Goal: Use online tool/utility

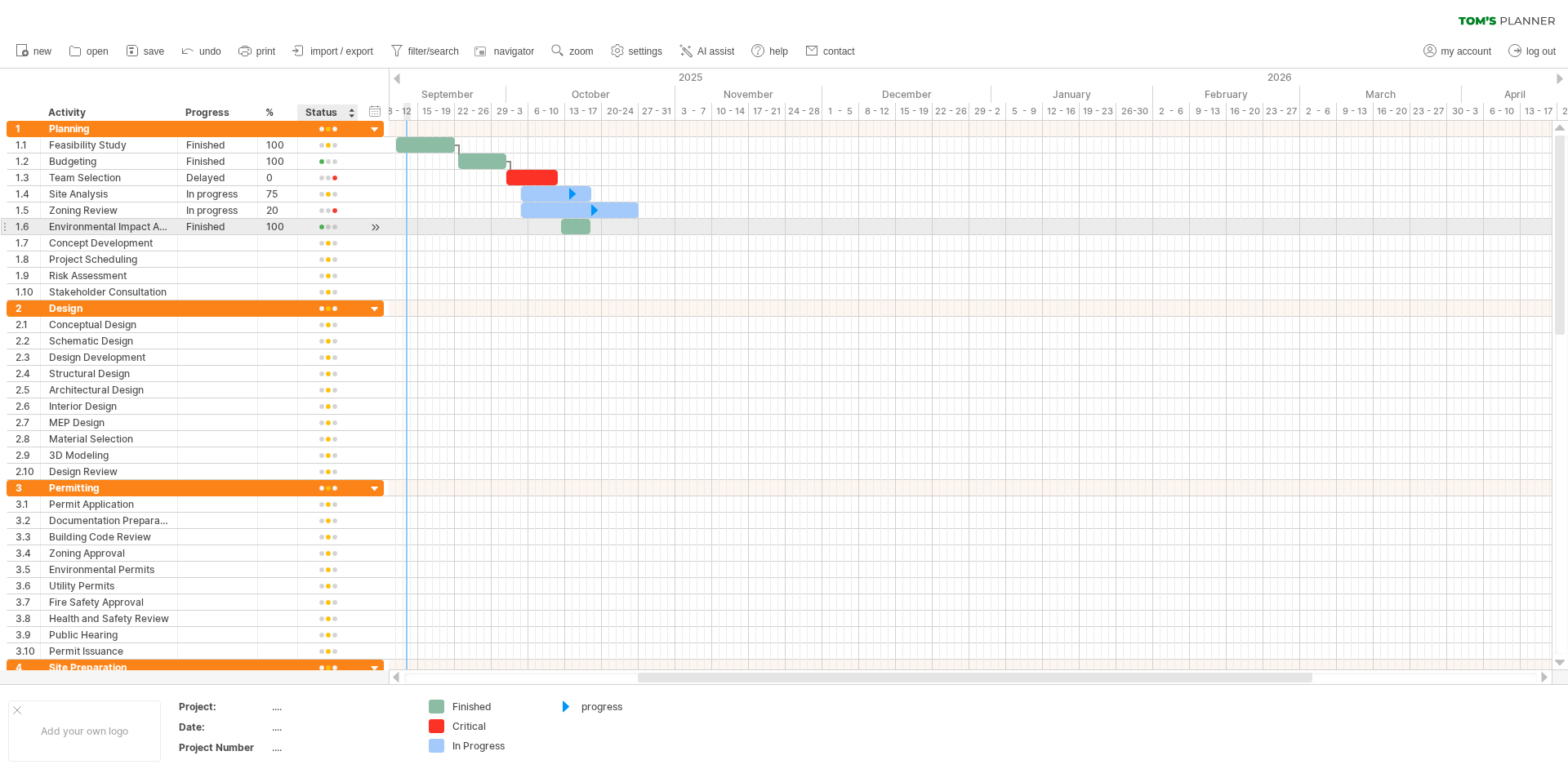
click at [331, 225] on div at bounding box center [327, 227] width 43 height 12
click at [372, 246] on span at bounding box center [383, 248] width 23 height 12
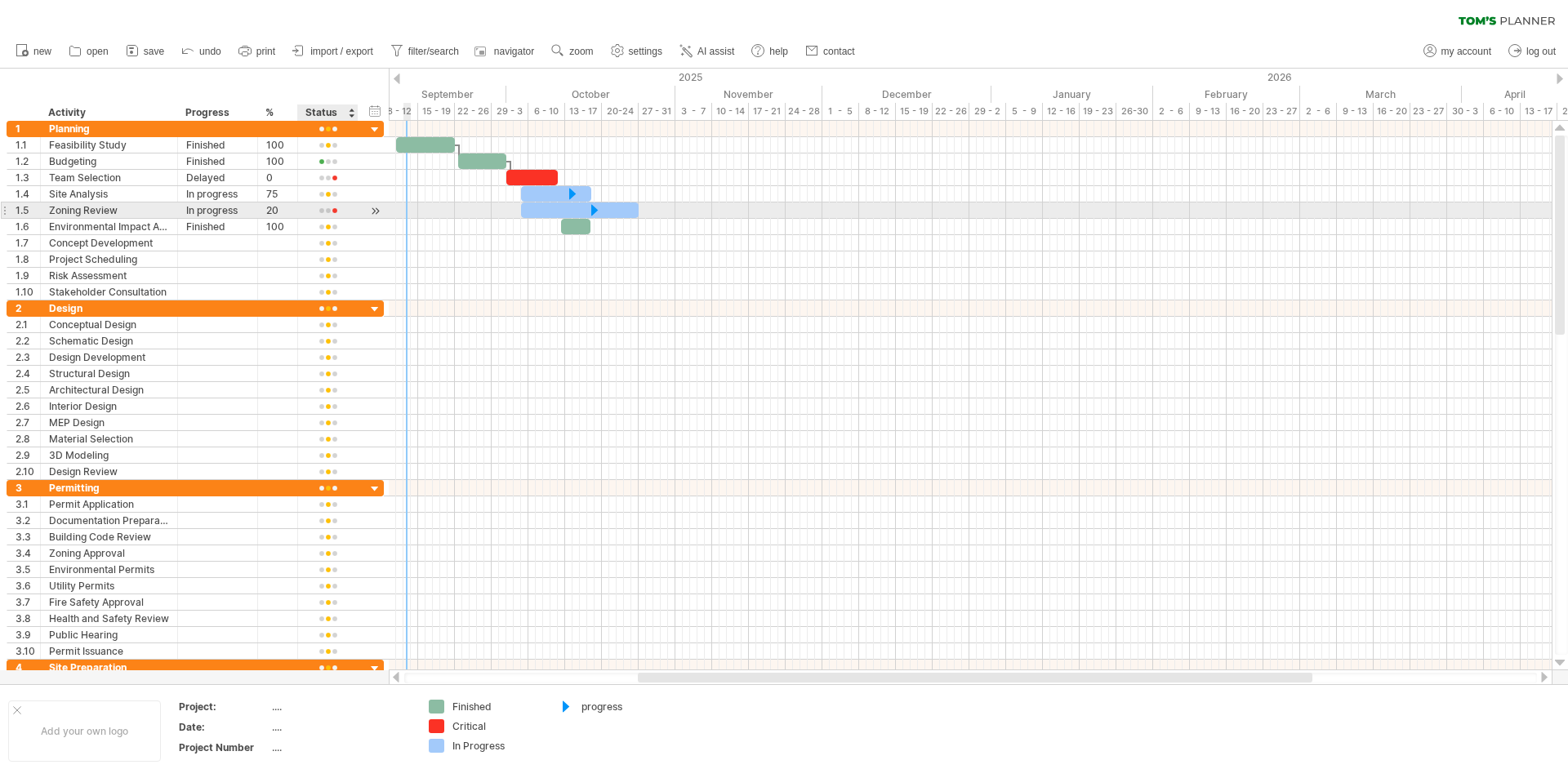
click at [340, 211] on div at bounding box center [327, 210] width 43 height 12
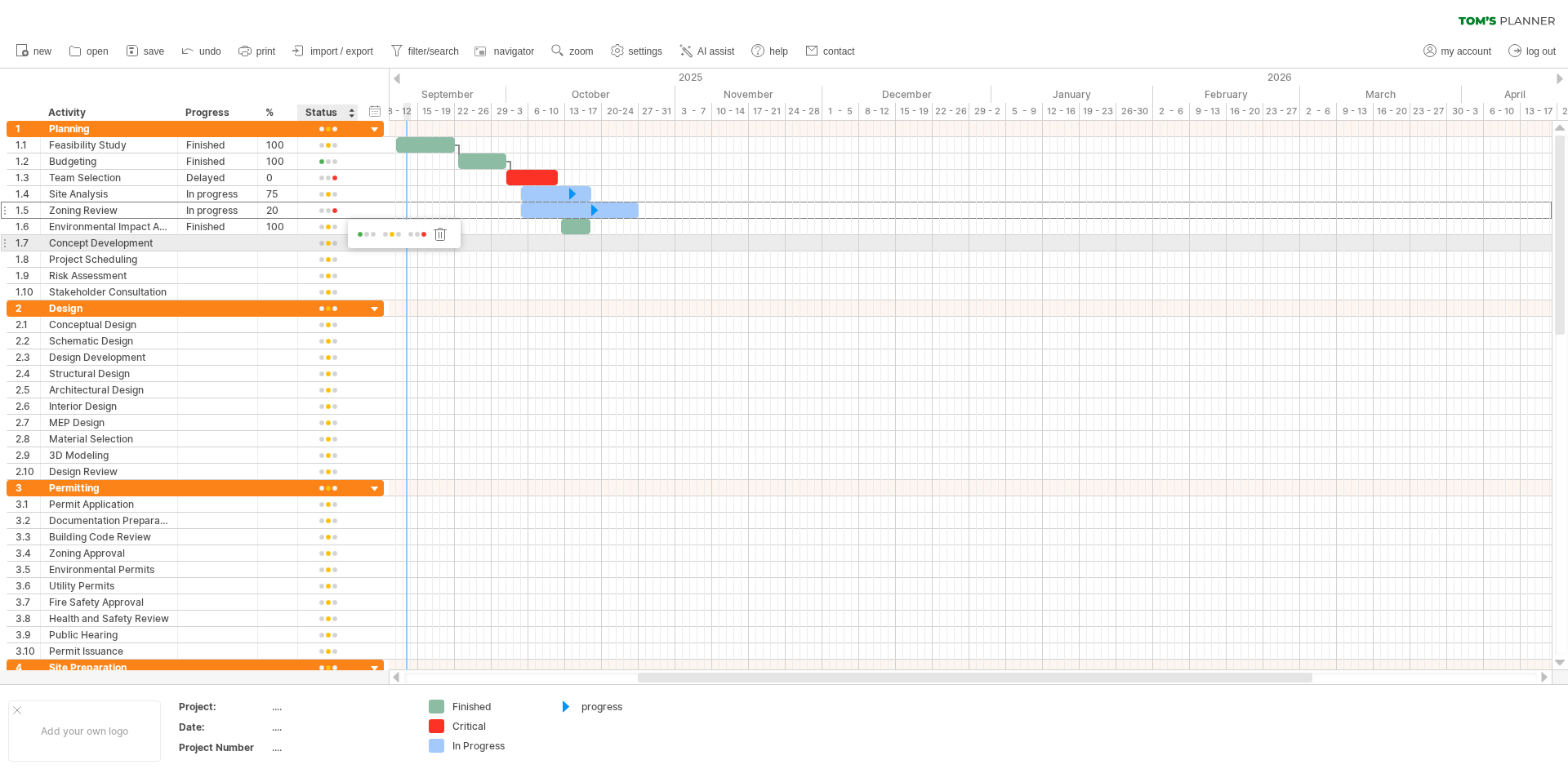
click at [382, 237] on span at bounding box center [392, 234] width 23 height 12
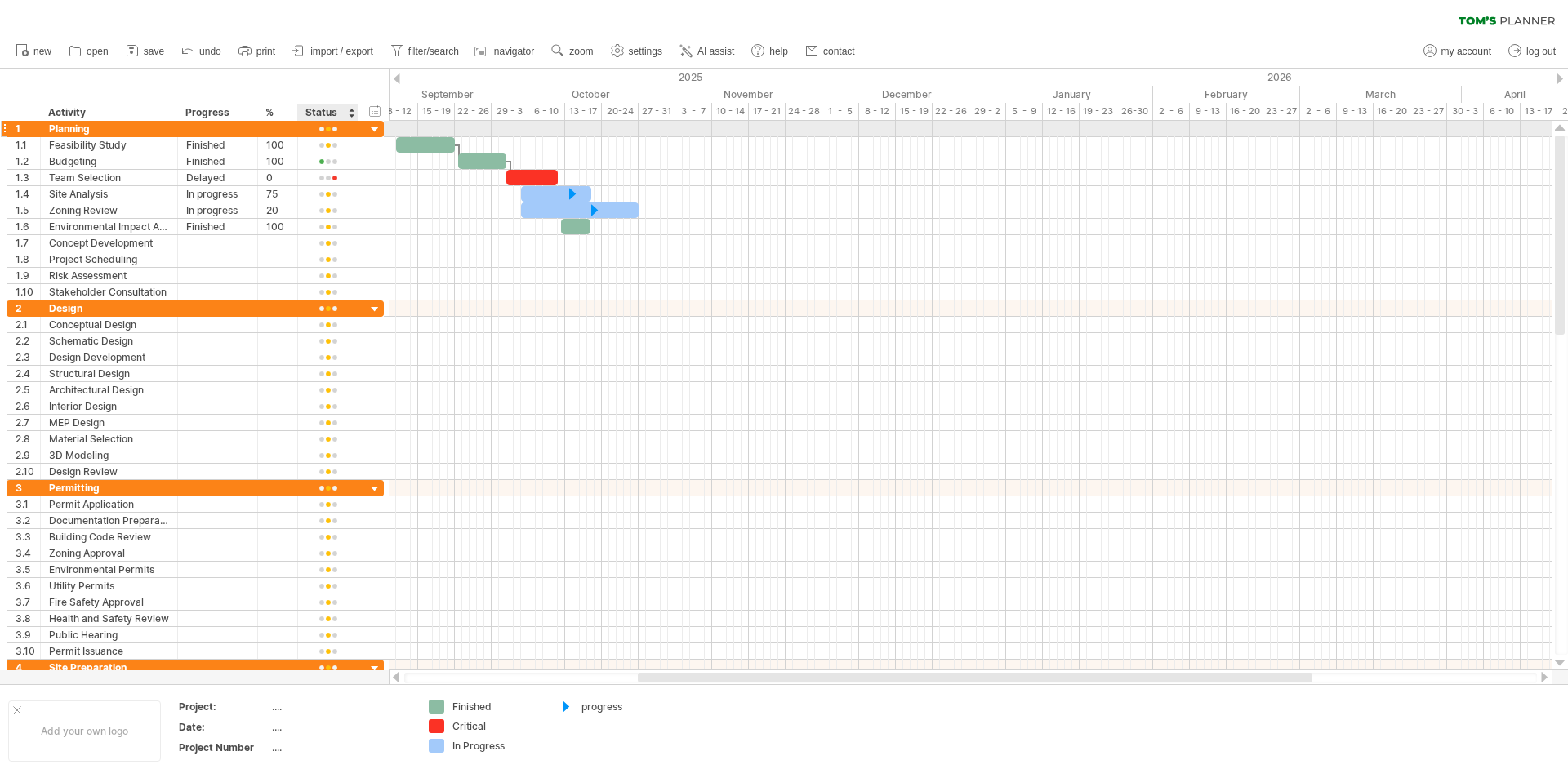
click at [350, 132] on div at bounding box center [328, 129] width 60 height 15
click at [372, 132] on div at bounding box center [375, 130] width 15 height 15
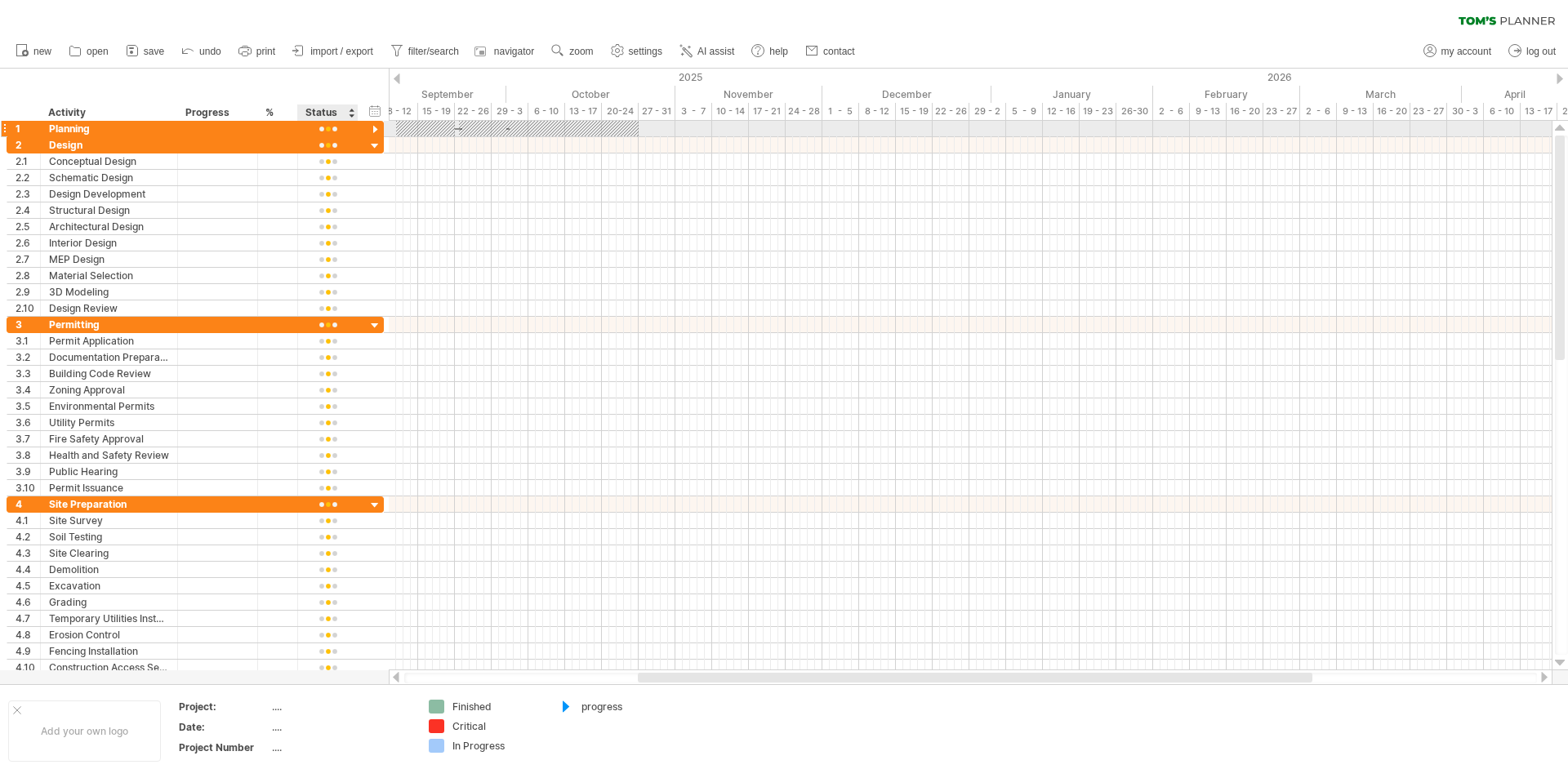
click at [375, 128] on div at bounding box center [375, 130] width 15 height 15
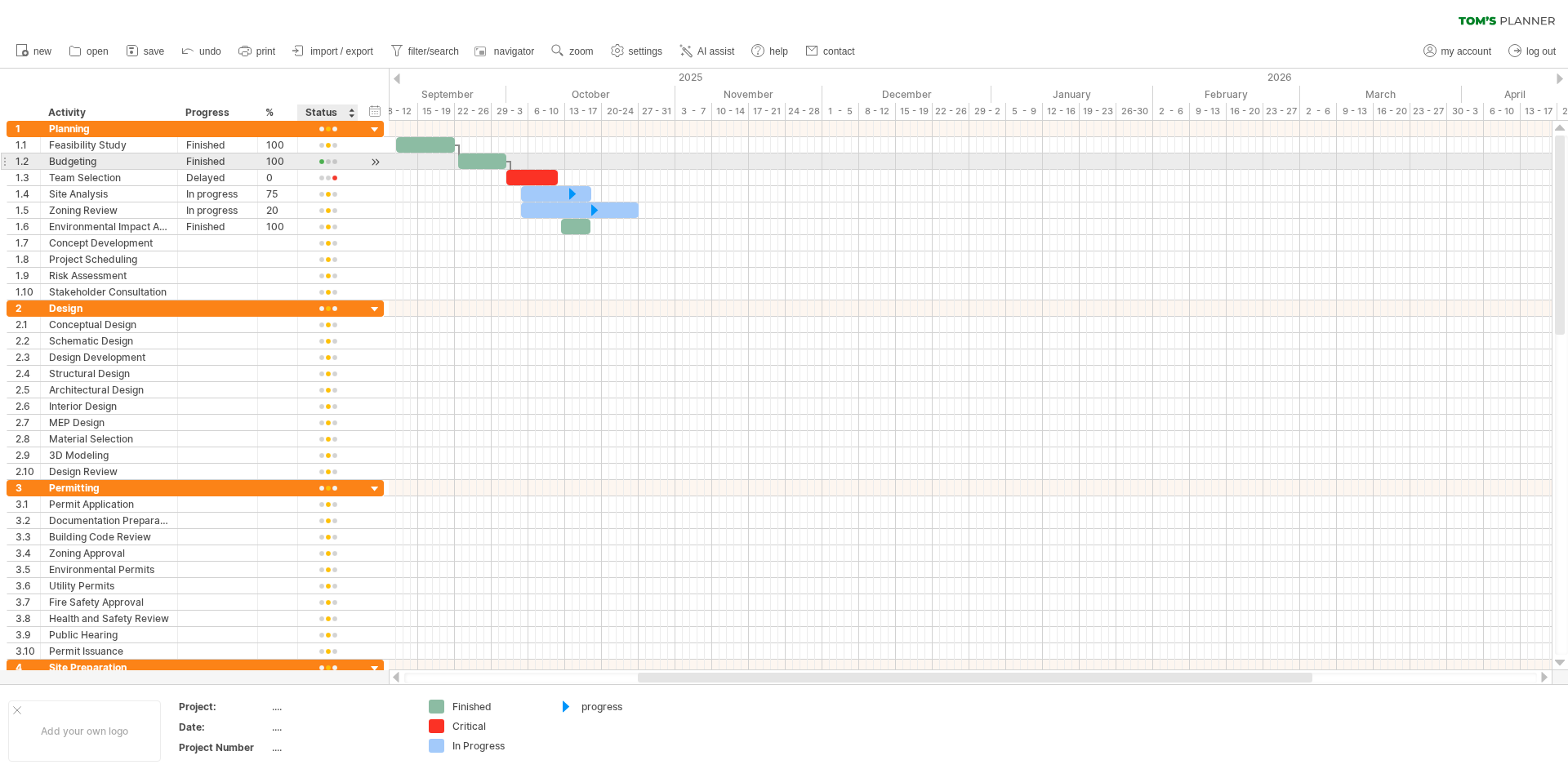
click at [377, 161] on div at bounding box center [375, 162] width 15 height 17
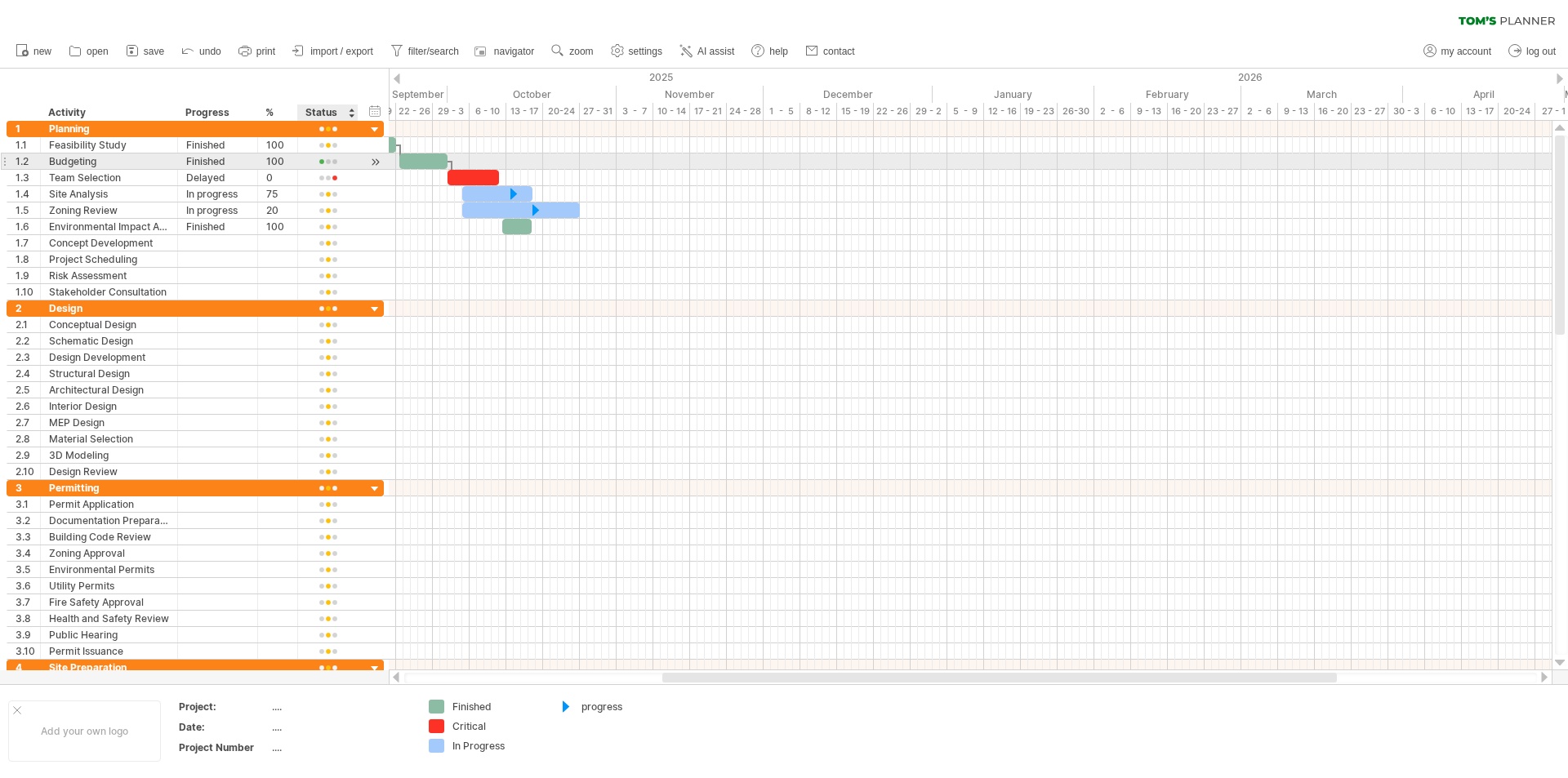
click at [377, 161] on div at bounding box center [375, 162] width 15 height 17
click at [374, 164] on div at bounding box center [375, 162] width 15 height 17
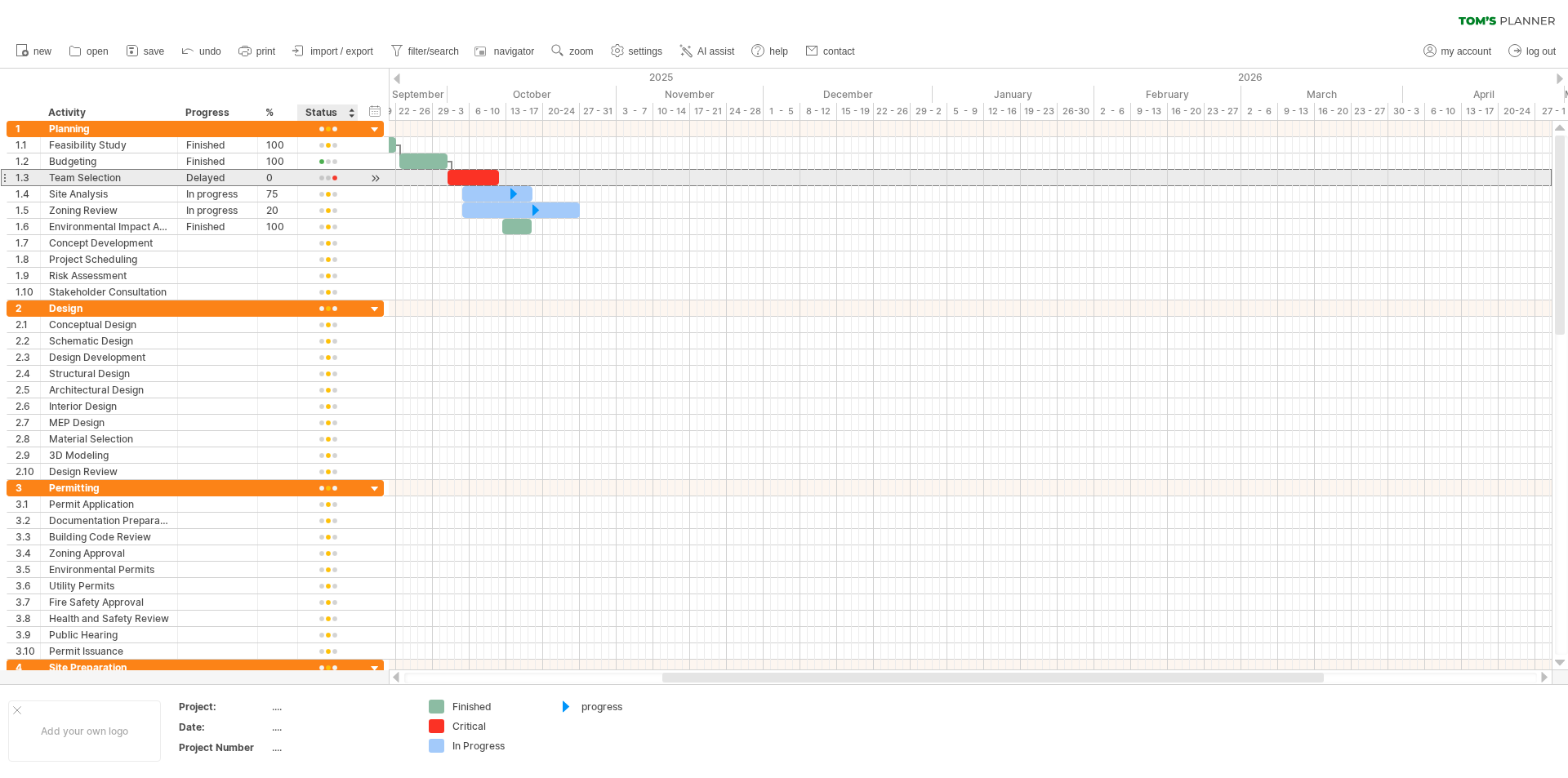
click at [383, 178] on div "**********" at bounding box center [195, 177] width 377 height 17
click at [376, 179] on div at bounding box center [375, 178] width 15 height 17
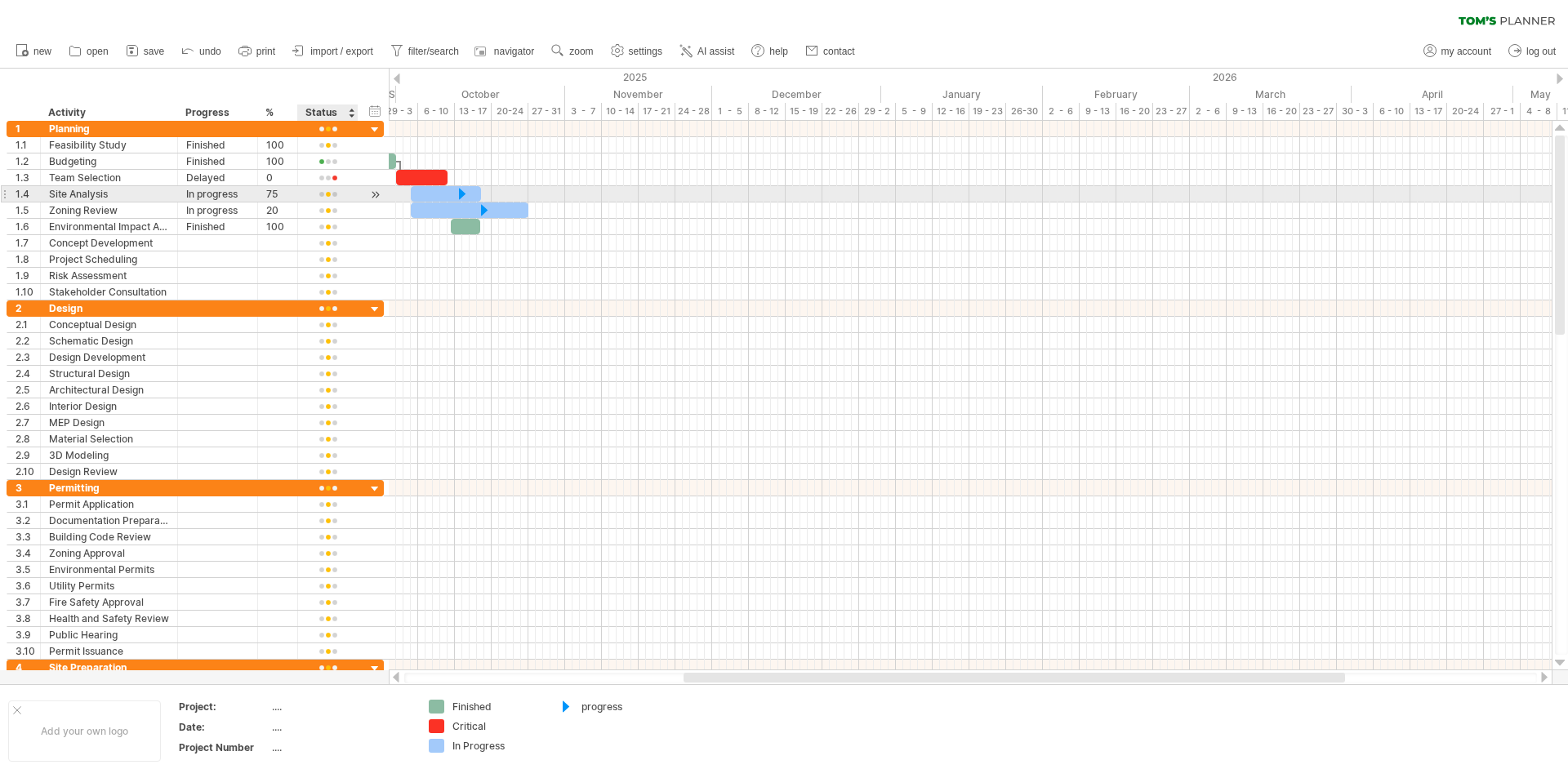
click at [374, 192] on div at bounding box center [375, 194] width 15 height 17
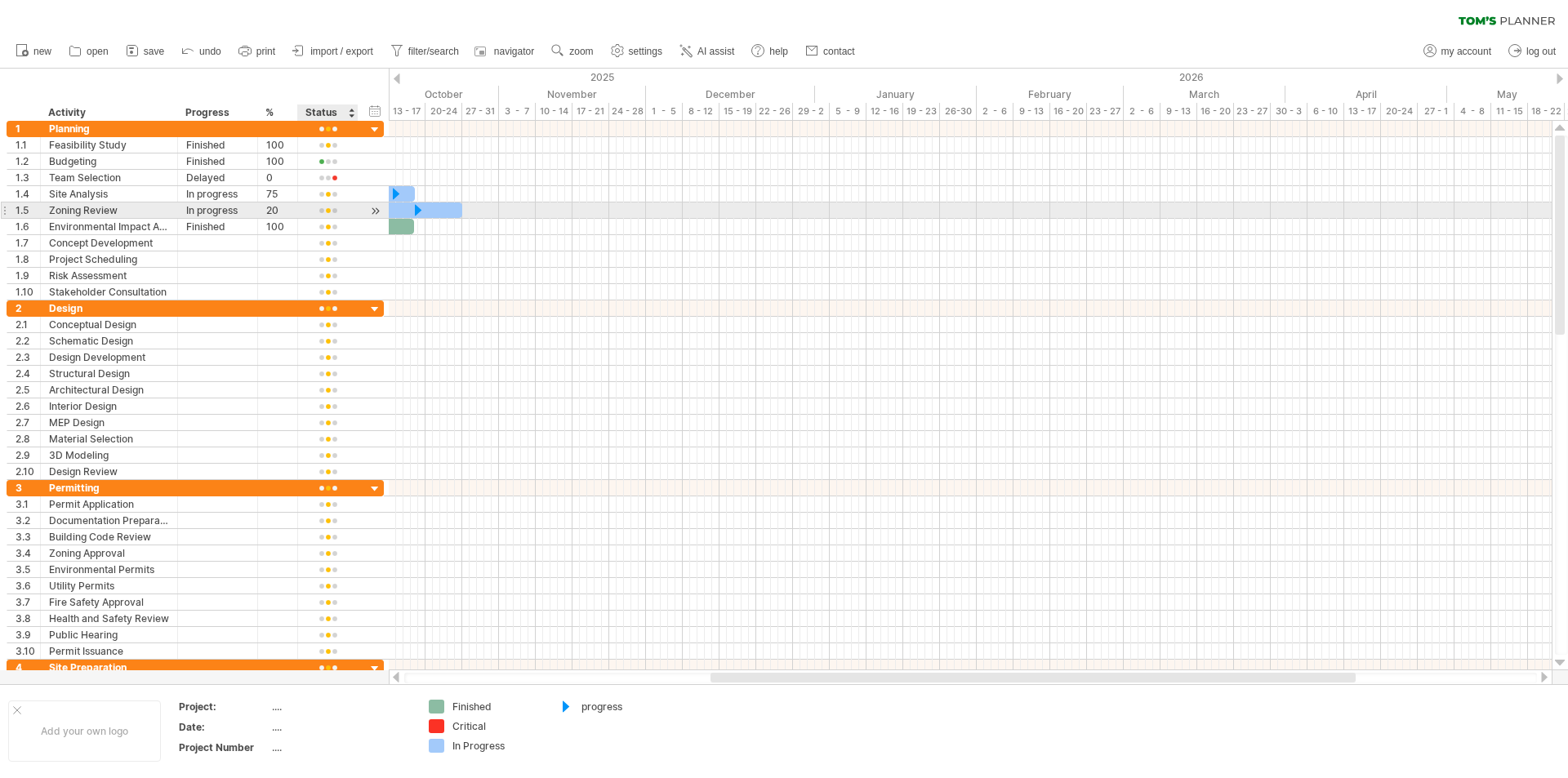
click at [372, 213] on div at bounding box center [375, 211] width 15 height 17
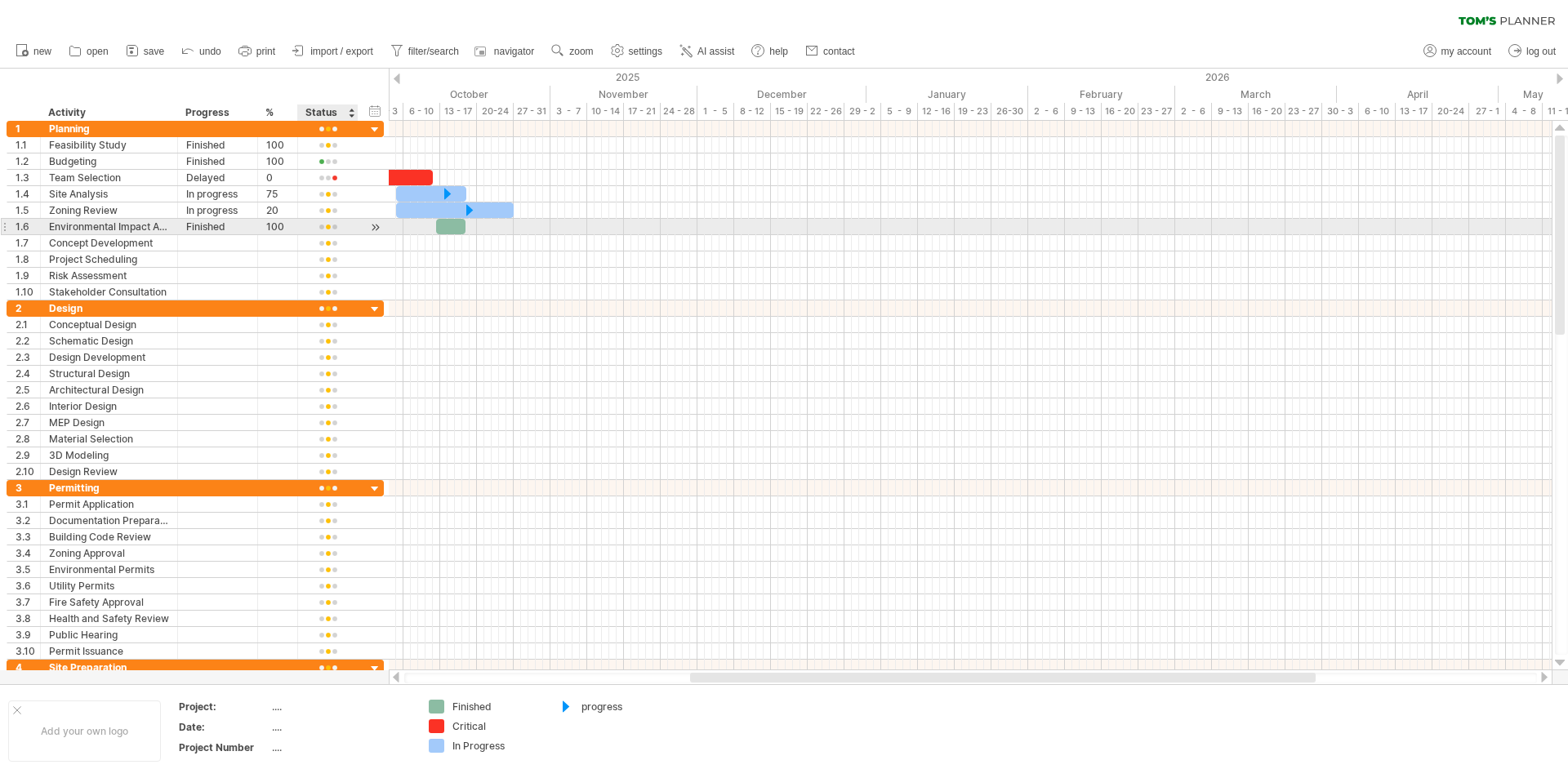
click at [376, 229] on div at bounding box center [375, 228] width 15 height 17
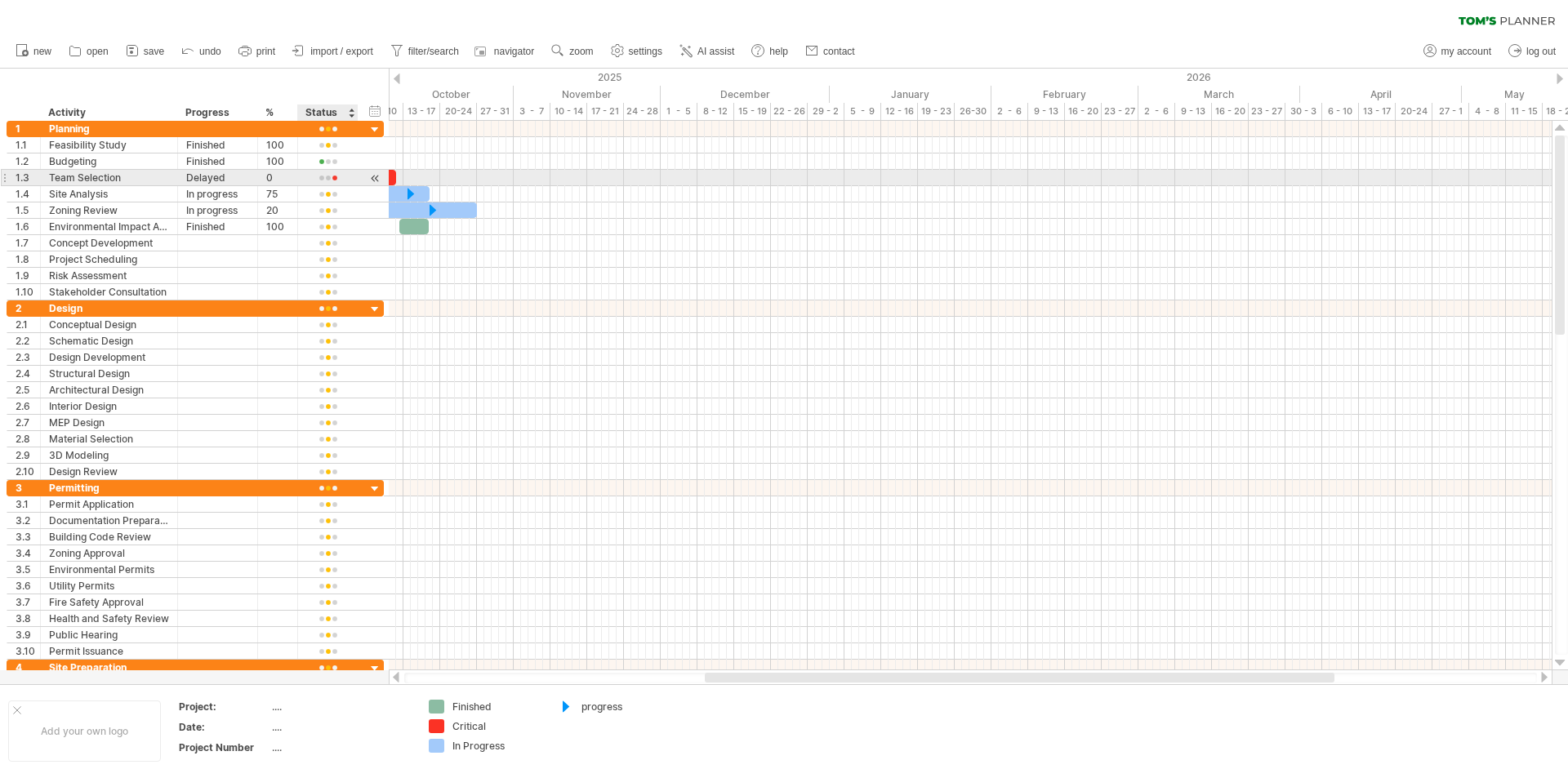
click at [374, 179] on div at bounding box center [375, 178] width 15 height 17
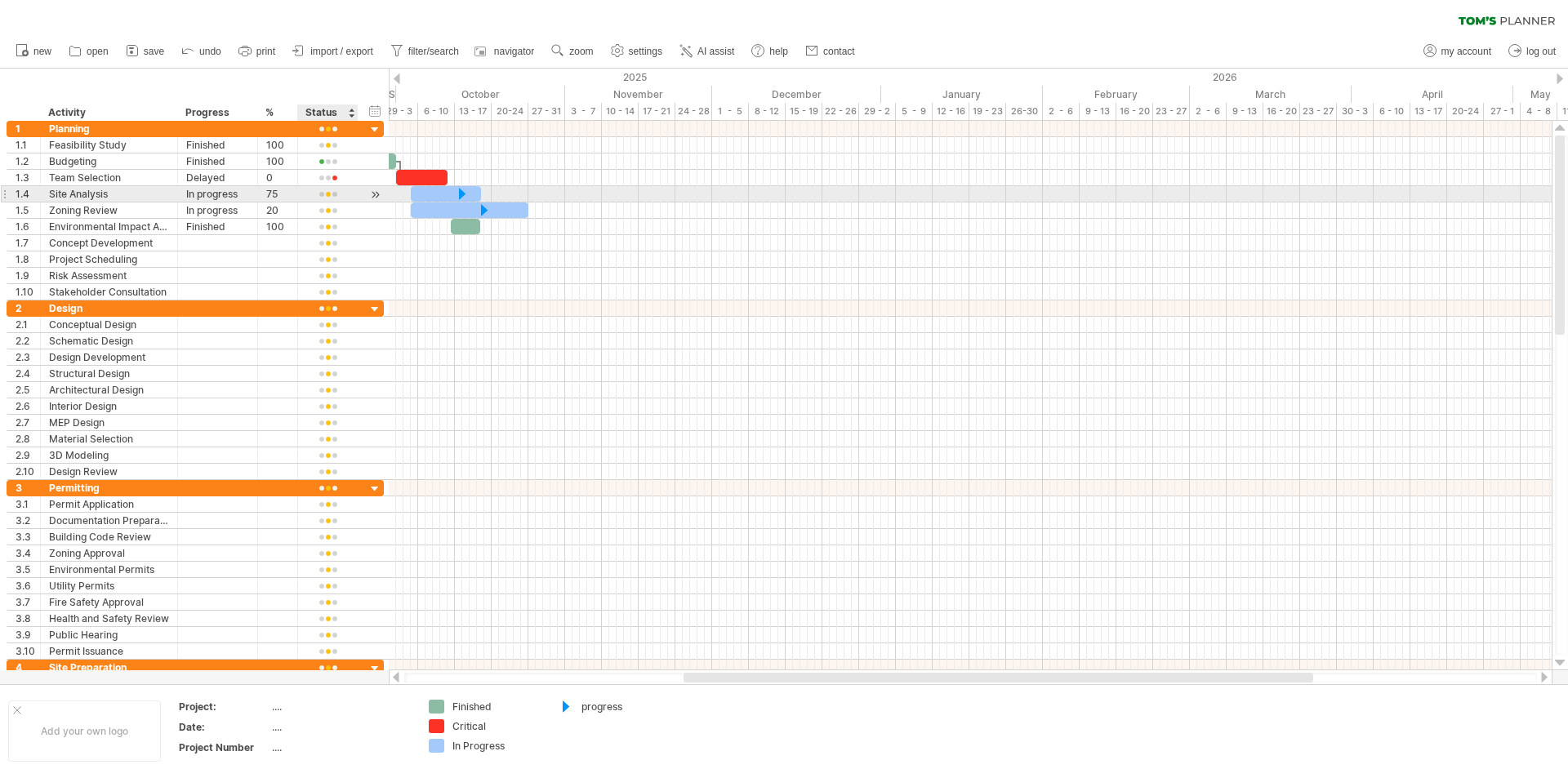
click at [372, 193] on div at bounding box center [375, 194] width 15 height 17
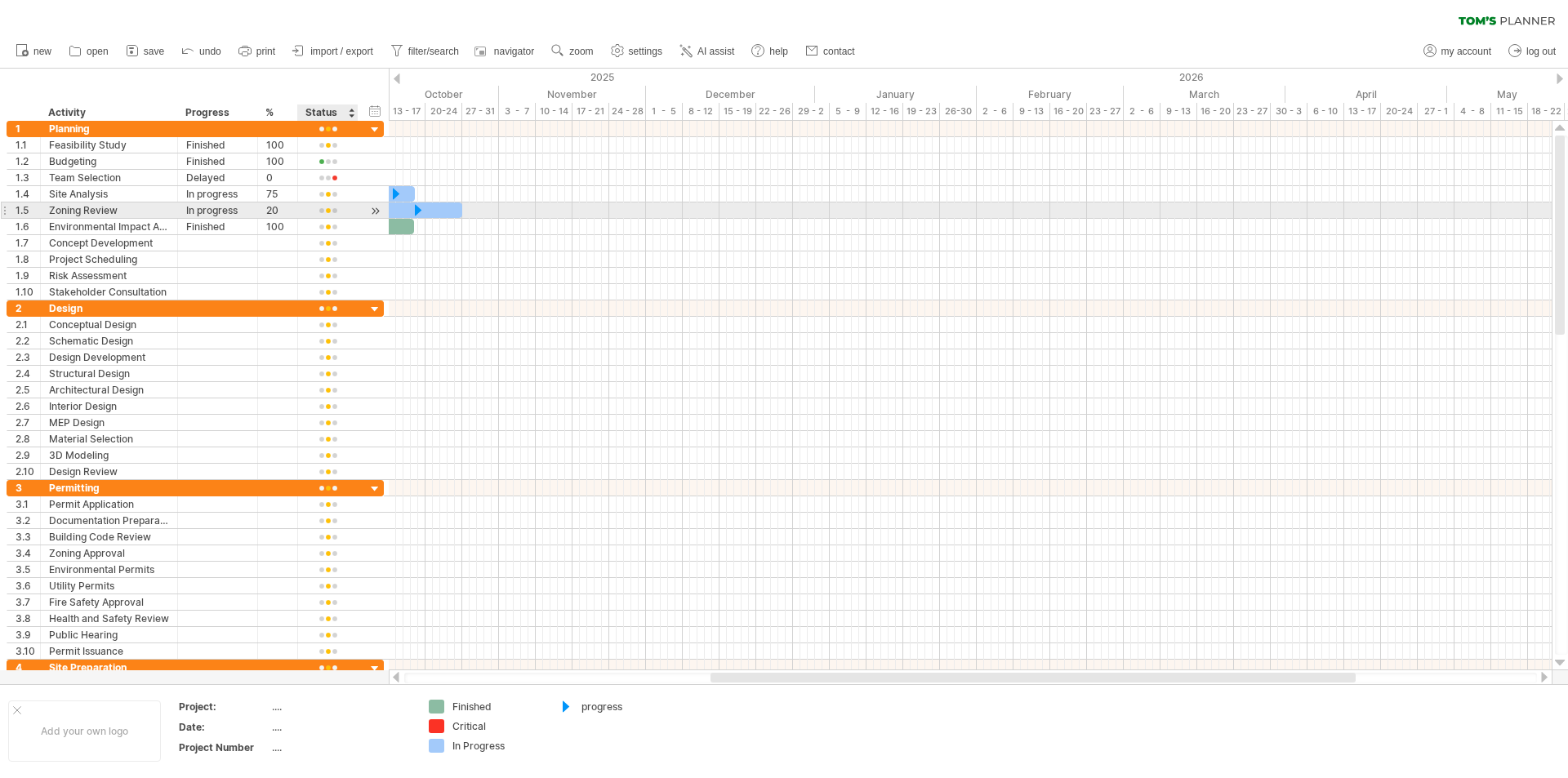
click at [374, 213] on div at bounding box center [375, 211] width 15 height 17
